Goal: Obtain resource: Obtain resource

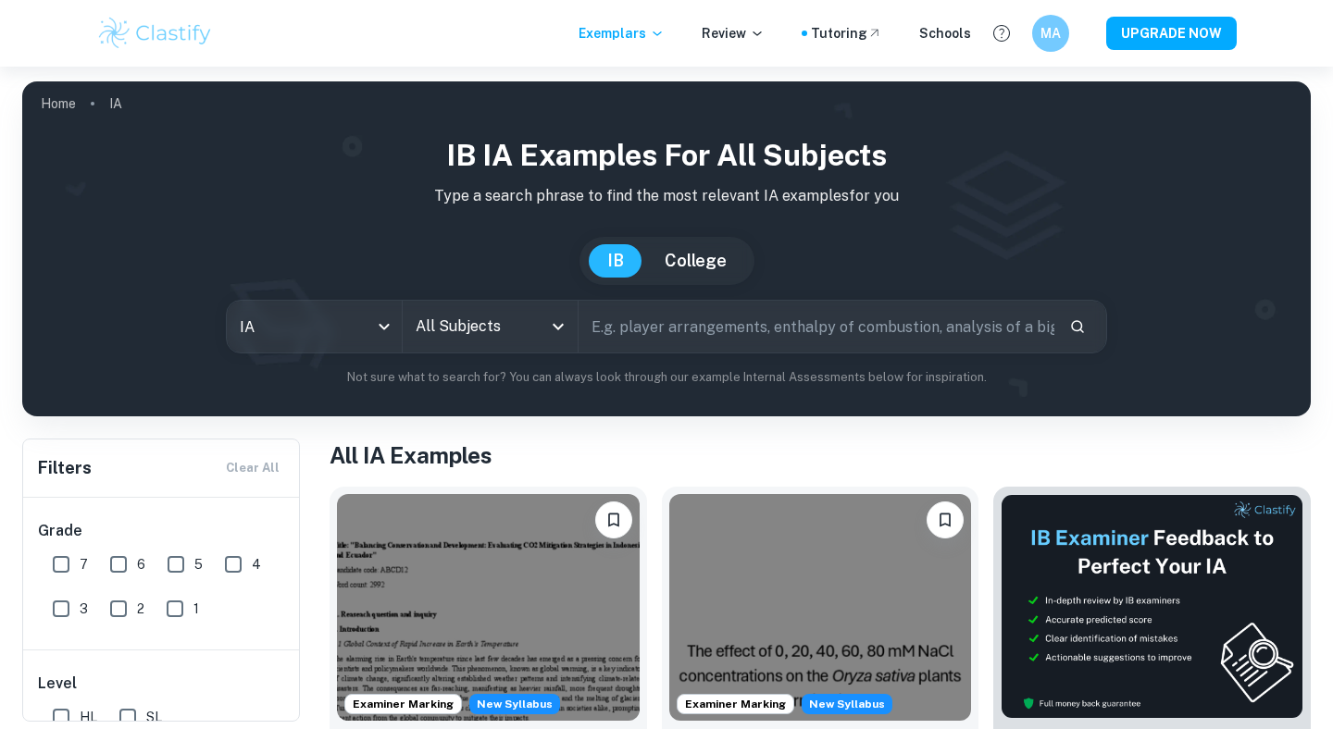
click at [498, 332] on input "All Subjects" at bounding box center [476, 326] width 131 height 35
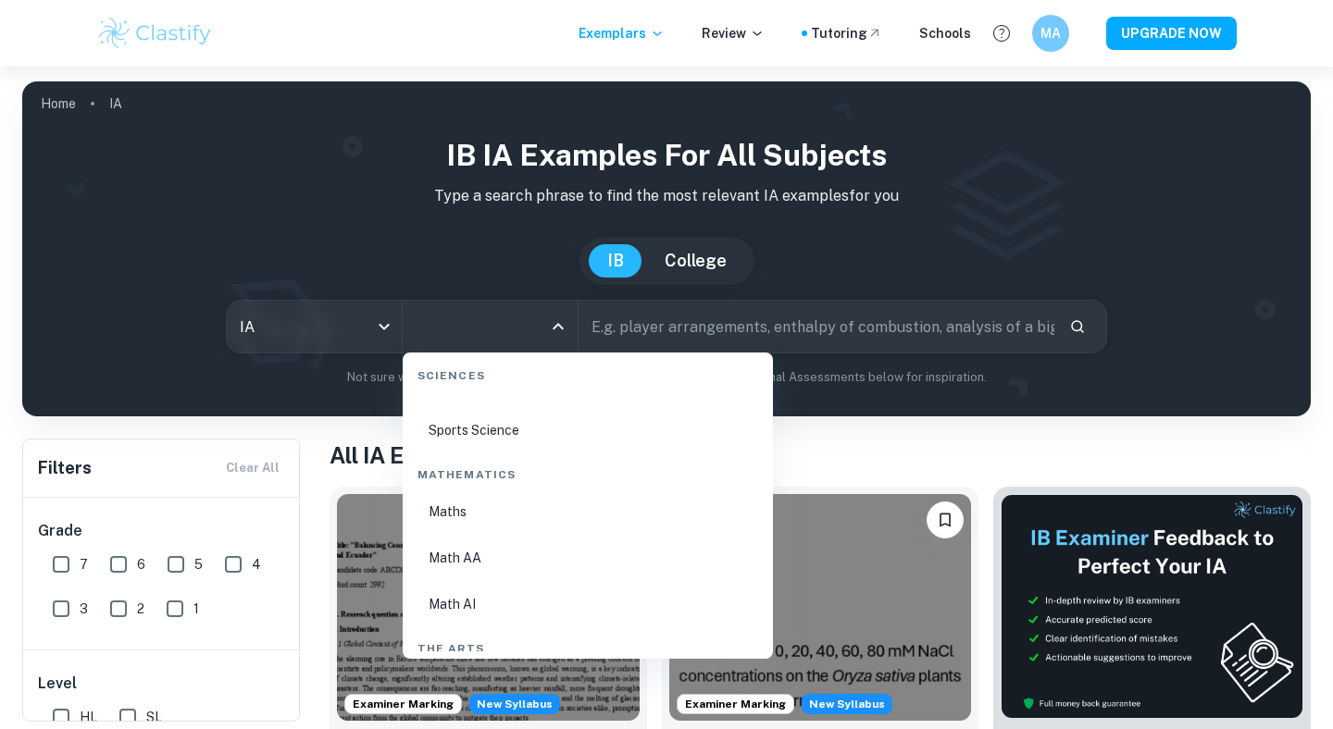
scroll to position [3110, 0]
click at [465, 542] on li "Math AA" at bounding box center [587, 552] width 355 height 43
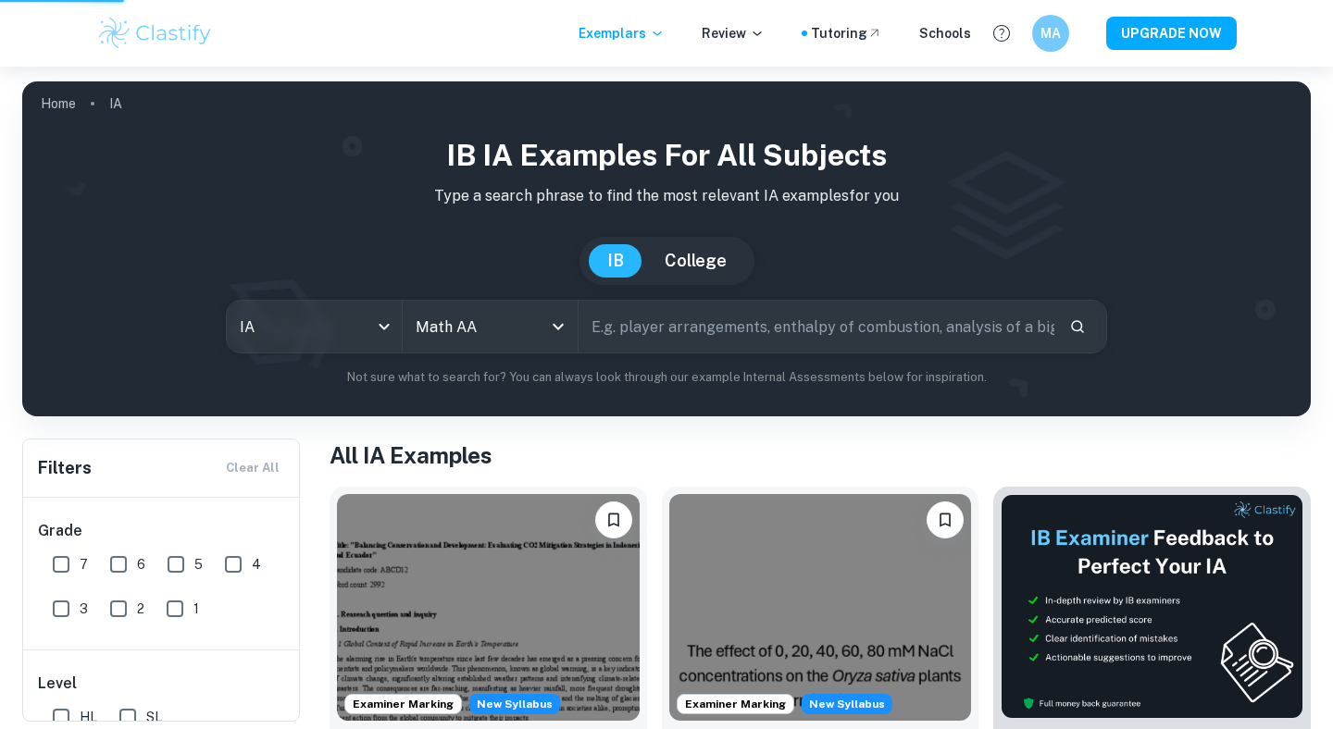
click at [61, 563] on input "7" at bounding box center [61, 564] width 37 height 37
checkbox input "true"
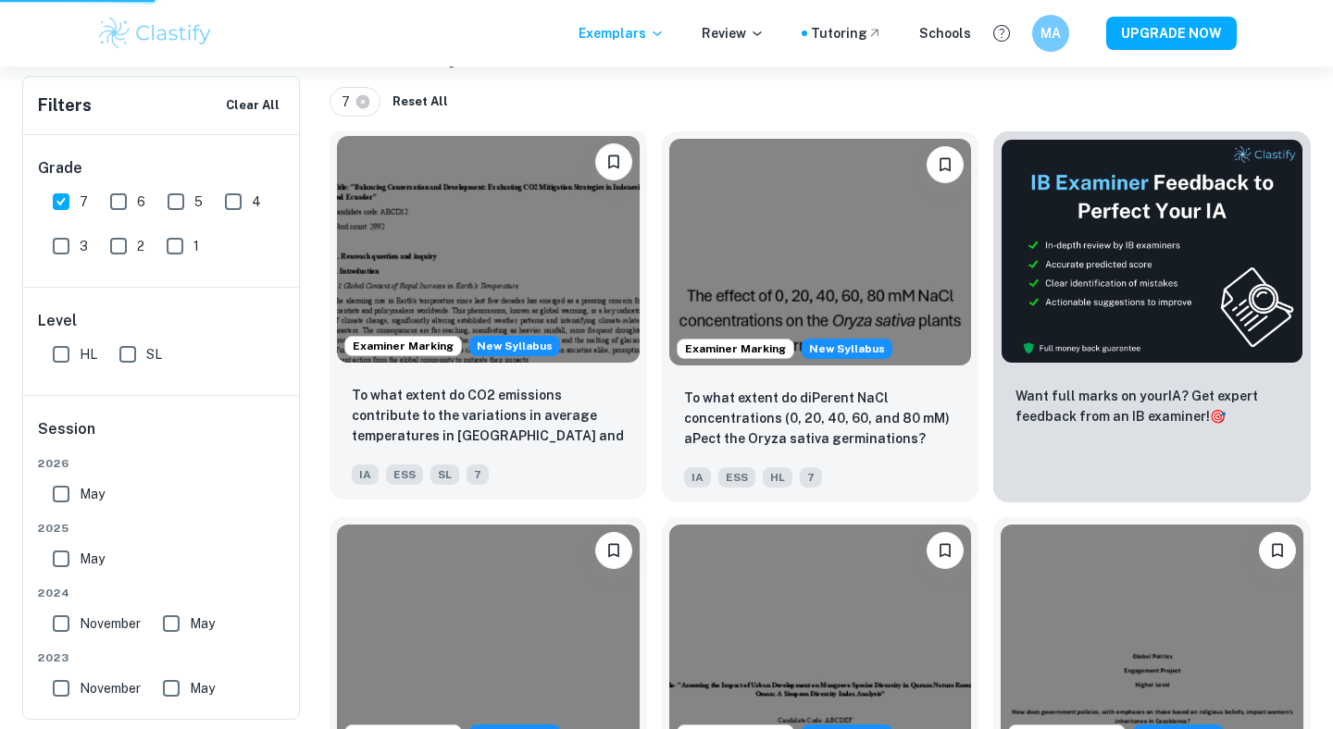
scroll to position [440, 0]
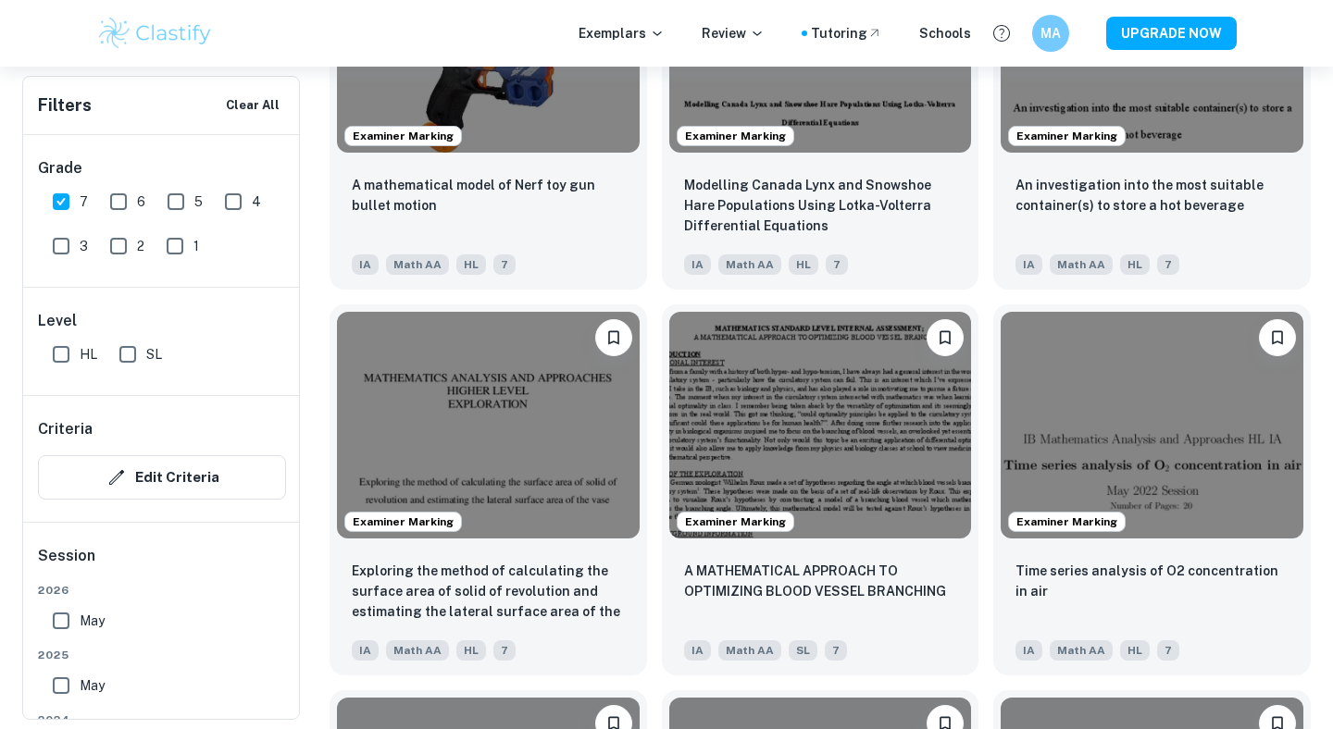
scroll to position [1940, 0]
